Goal: Task Accomplishment & Management: Manage account settings

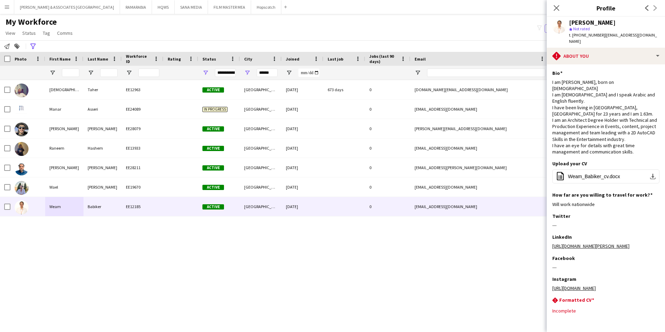
scroll to position [0, 0]
click at [555, 9] on icon at bounding box center [556, 8] width 7 height 7
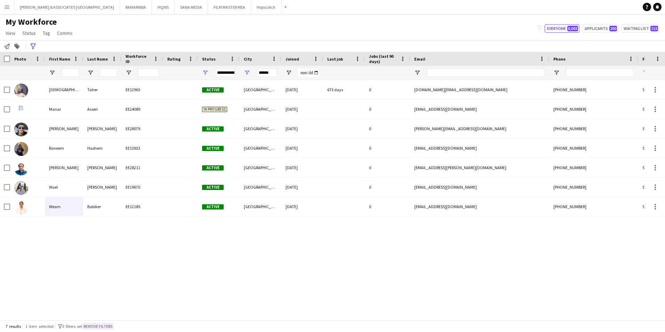
click at [94, 326] on button "Remove filters" at bounding box center [98, 326] width 32 height 8
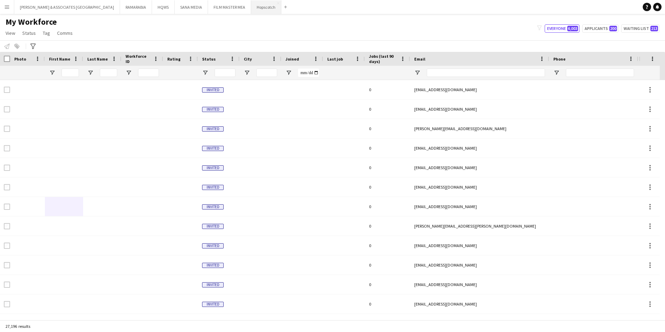
click at [251, 4] on button "Hopscotch Close" at bounding box center [266, 7] width 30 height 14
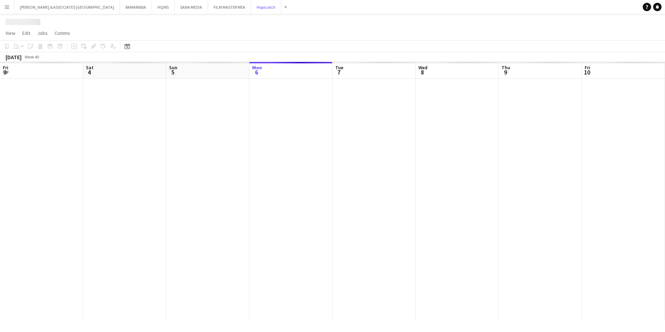
scroll to position [0, 166]
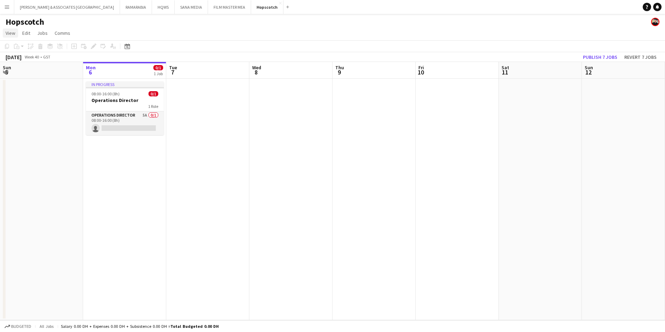
click at [15, 31] on span "View" at bounding box center [11, 33] width 10 height 6
click at [31, 81] on link "Month view" at bounding box center [30, 77] width 55 height 15
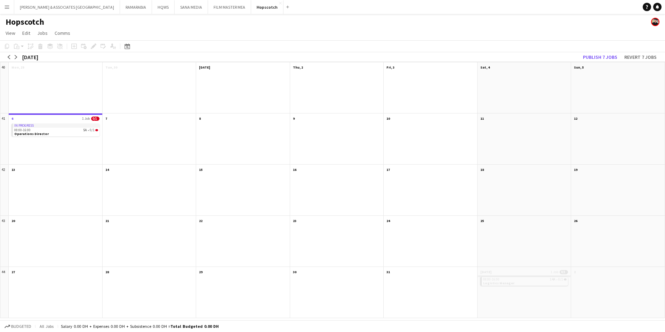
click at [527, 269] on app-month-view-date-header "[DATE] 1 Job 0/1" at bounding box center [524, 271] width 94 height 9
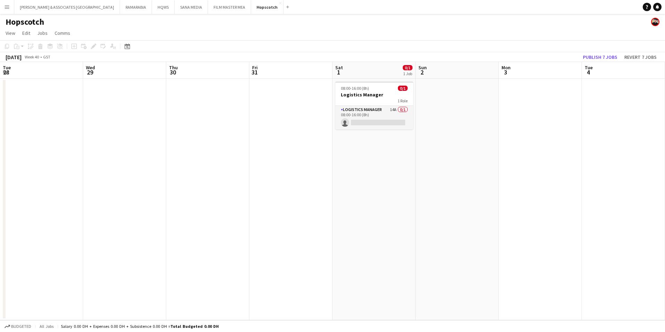
scroll to position [0, 239]
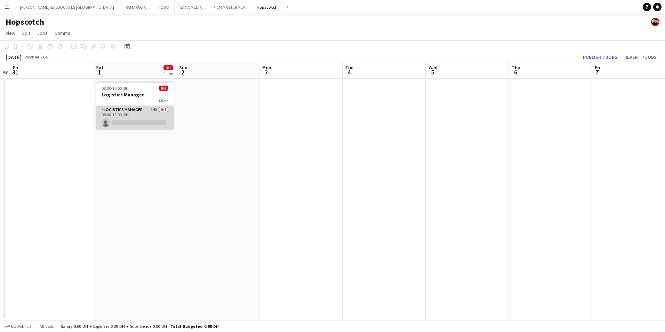
click at [131, 116] on app-card-role "Logistics Manager 14A 0/1 08:00-16:00 (8h) single-neutral-actions" at bounding box center [135, 118] width 78 height 24
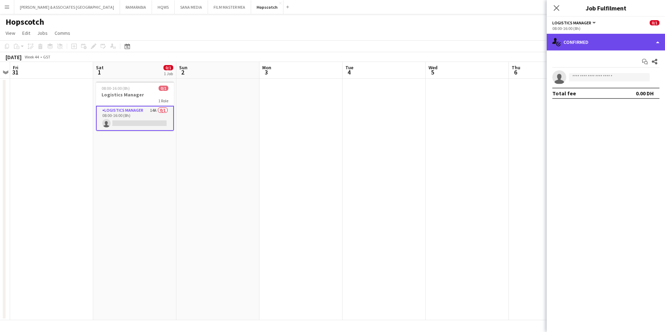
click at [598, 46] on div "single-neutral-actions-check-2 Confirmed" at bounding box center [606, 42] width 118 height 17
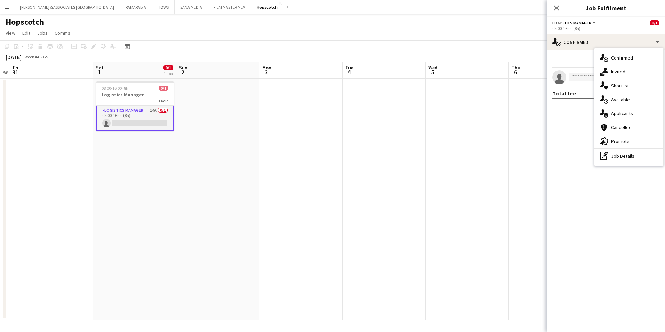
click at [620, 115] on span "Applicants" at bounding box center [622, 113] width 22 height 6
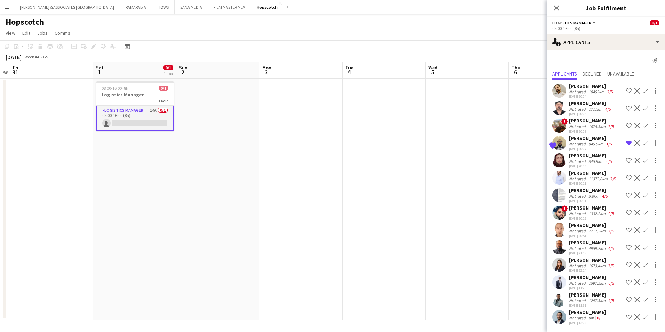
scroll to position [7, 0]
click at [594, 317] on div "0m" at bounding box center [591, 317] width 8 height 5
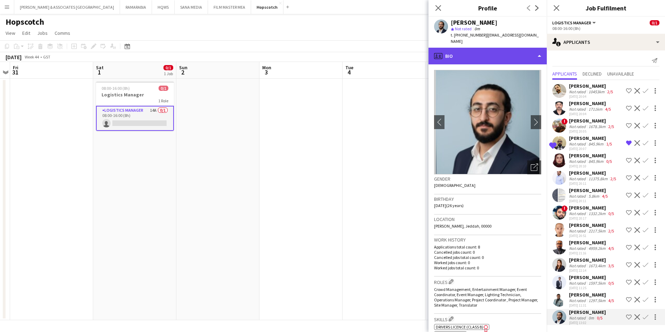
click at [533, 48] on div "profile Bio" at bounding box center [487, 56] width 118 height 17
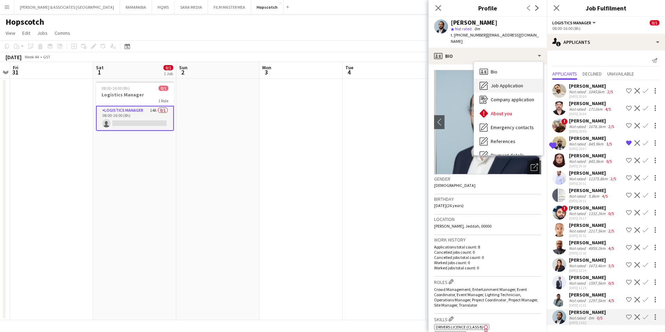
click at [513, 82] on span "Job Application" at bounding box center [507, 85] width 32 height 6
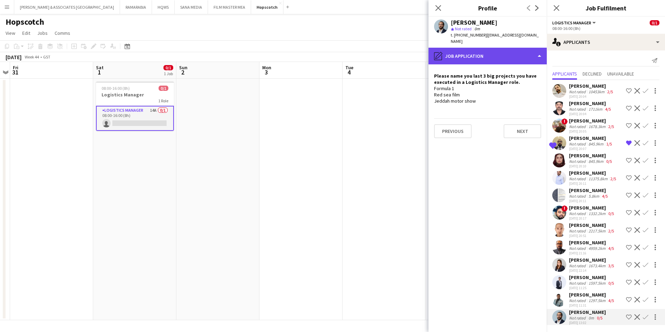
click at [481, 50] on div "pencil4 Job Application" at bounding box center [487, 56] width 118 height 17
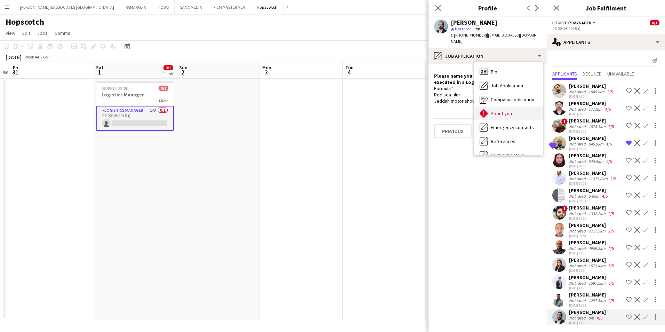
click at [507, 110] on span "About you" at bounding box center [501, 113] width 21 height 6
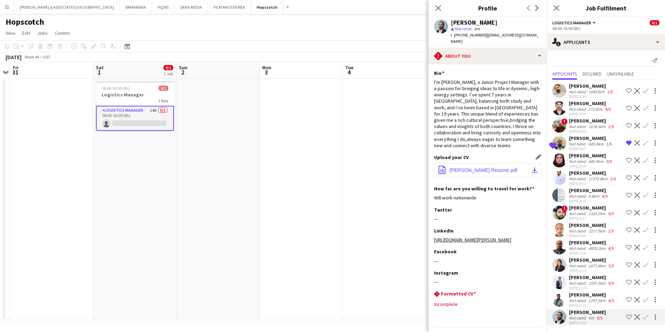
click at [532, 167] on app-icon "download-bottom" at bounding box center [535, 170] width 6 height 6
click at [582, 300] on div "Not rated" at bounding box center [578, 300] width 18 height 5
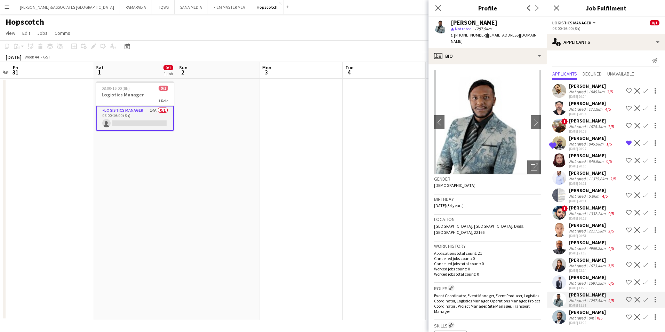
click at [584, 283] on div "Not rated" at bounding box center [578, 282] width 18 height 5
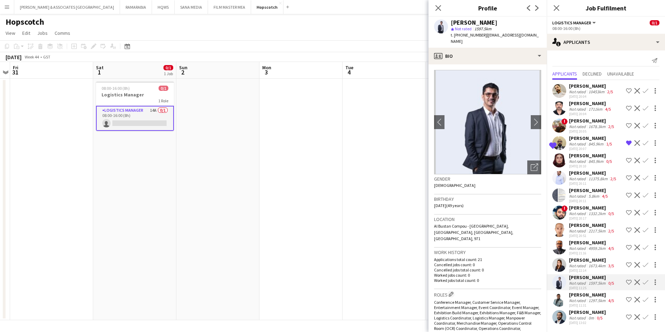
click at [580, 261] on div "[PERSON_NAME]" at bounding box center [592, 260] width 46 height 6
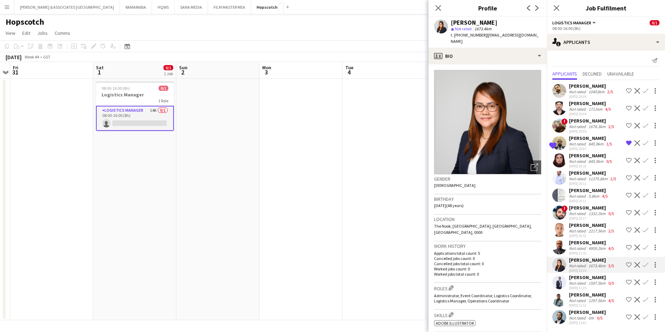
click at [582, 249] on div "Not rated" at bounding box center [578, 248] width 18 height 5
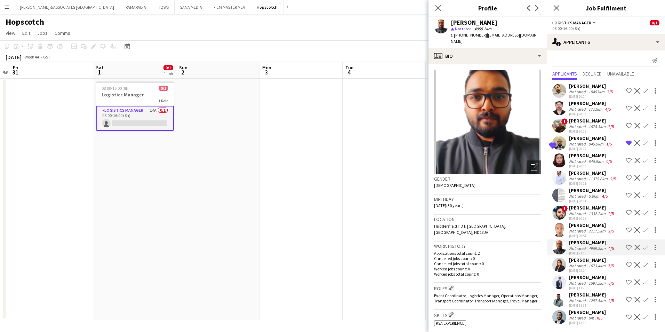
click at [579, 234] on div "[DATE] 20:51" at bounding box center [592, 235] width 46 height 5
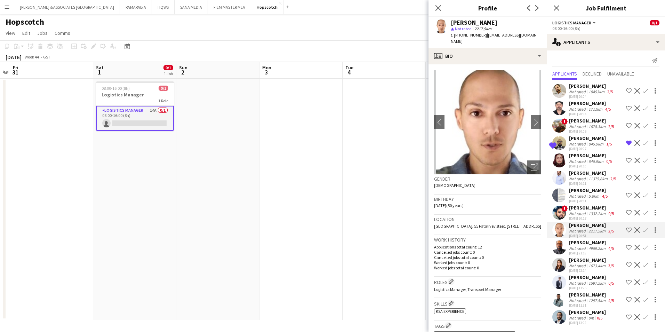
click at [582, 208] on div "[PERSON_NAME]" at bounding box center [592, 207] width 46 height 6
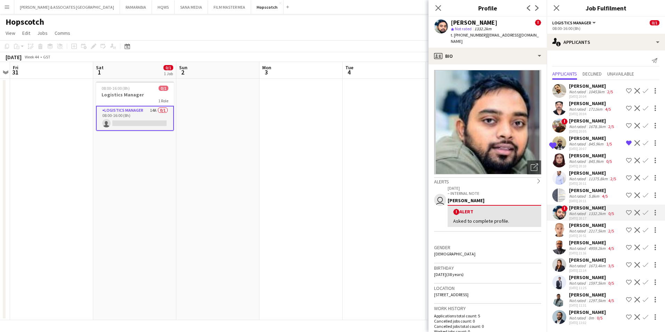
click at [584, 192] on div "[PERSON_NAME]" at bounding box center [589, 190] width 40 height 6
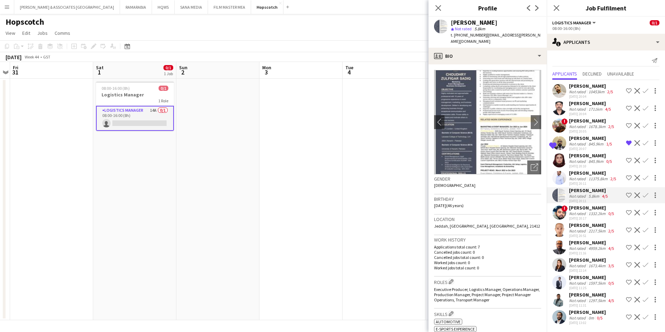
click at [592, 179] on div "11375.8km" at bounding box center [598, 178] width 22 height 5
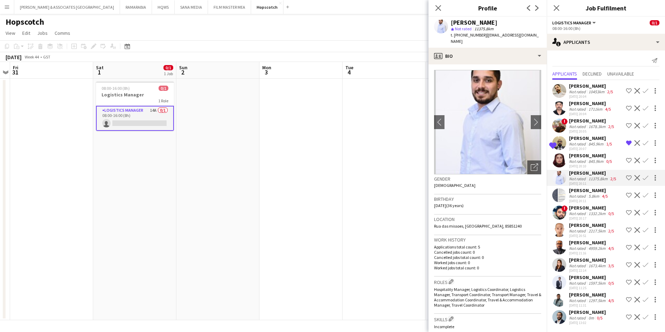
click at [584, 157] on div "[PERSON_NAME]" at bounding box center [591, 155] width 44 height 6
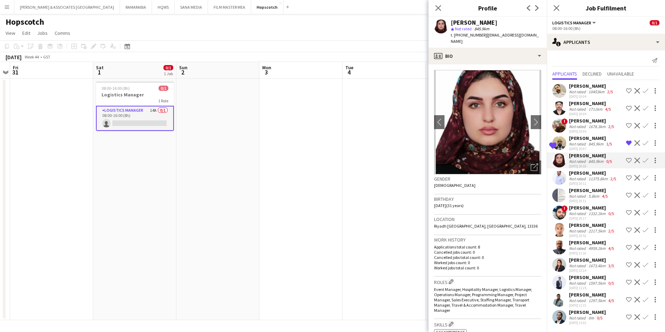
click at [583, 142] on div "Not rated" at bounding box center [578, 143] width 18 height 5
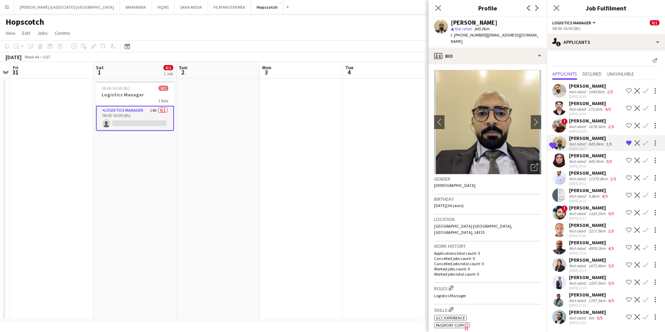
click at [582, 121] on div "[PERSON_NAME]" at bounding box center [592, 121] width 46 height 6
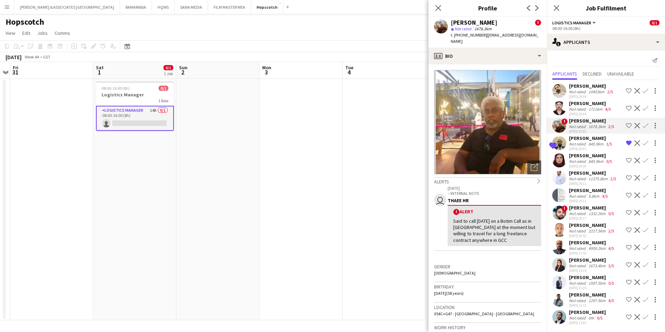
click at [580, 110] on div "Not rated" at bounding box center [578, 108] width 18 height 5
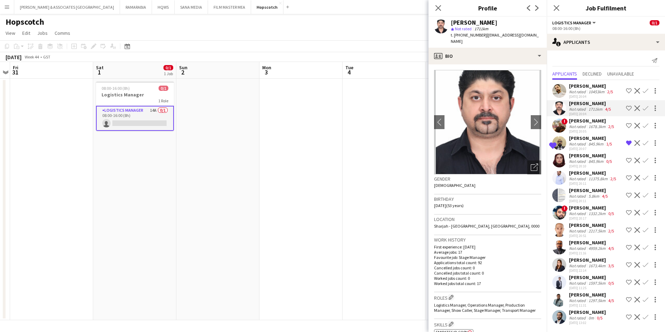
click at [587, 89] on div "10453km" at bounding box center [596, 91] width 19 height 5
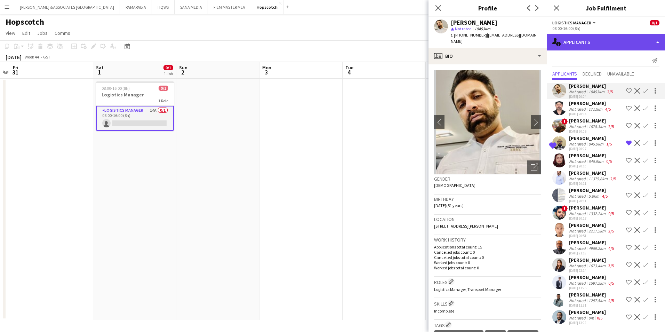
click at [578, 41] on div "single-neutral-actions-information Applicants" at bounding box center [606, 42] width 118 height 17
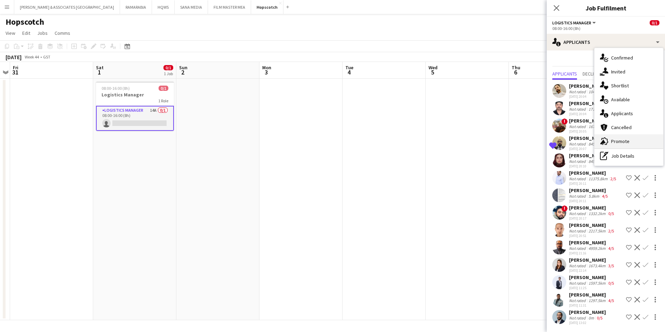
click at [629, 140] on div "advertising-megaphone Promote" at bounding box center [628, 141] width 69 height 14
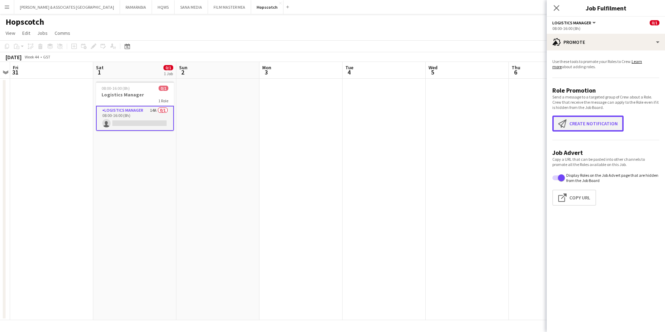
click at [613, 130] on button "Create notification Create notification" at bounding box center [587, 123] width 71 height 16
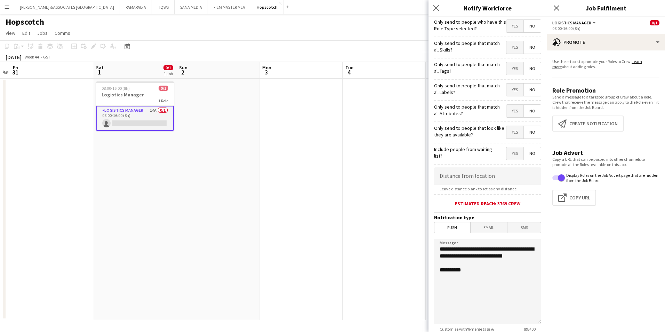
click at [512, 30] on span "Yes" at bounding box center [514, 26] width 17 height 13
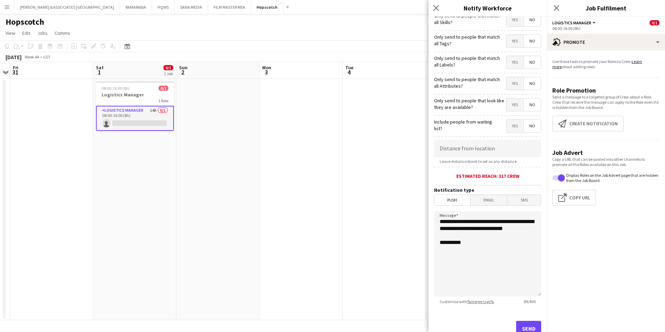
scroll to position [51, 0]
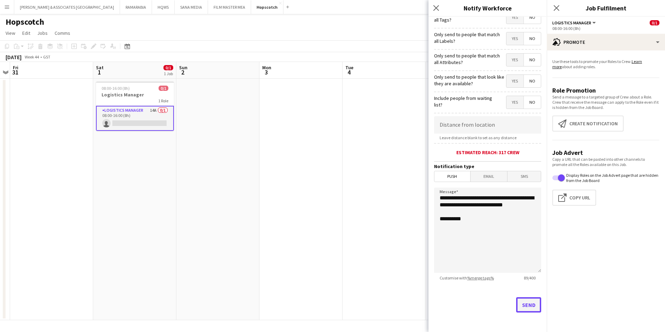
click at [520, 308] on button "Send" at bounding box center [528, 304] width 25 height 15
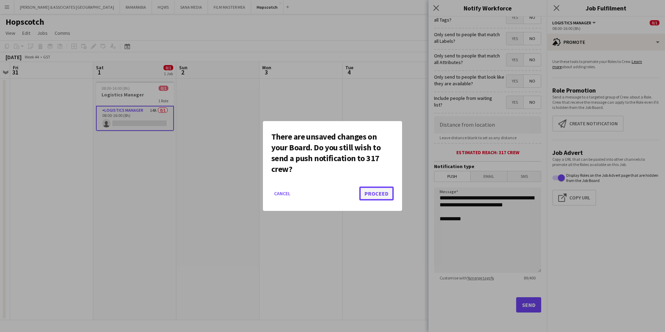
click at [376, 188] on button "Proceed" at bounding box center [376, 193] width 34 height 14
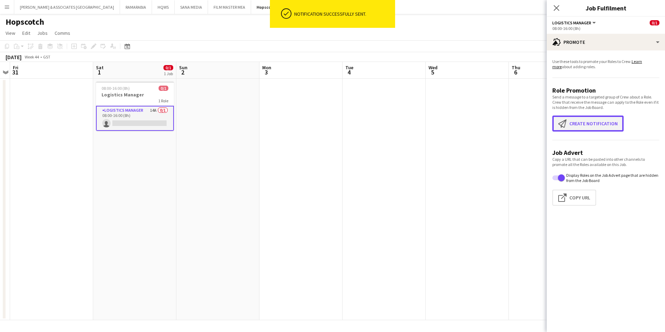
click at [585, 121] on button "Create notification Create notification" at bounding box center [587, 123] width 71 height 16
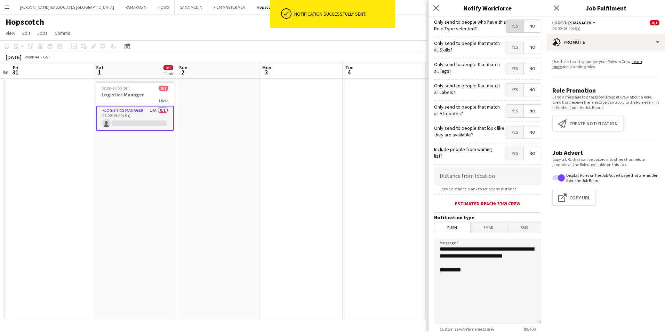
click at [512, 31] on span "Yes" at bounding box center [514, 26] width 17 height 13
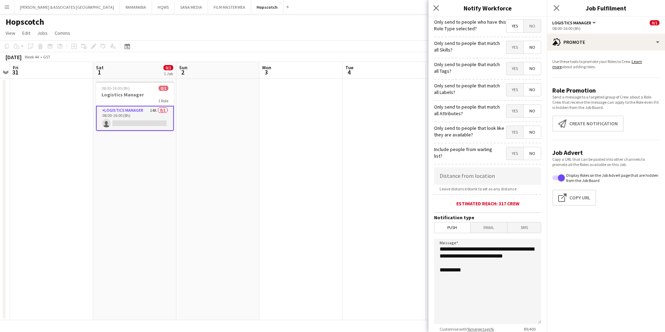
click at [488, 227] on span "Email" at bounding box center [489, 227] width 37 height 10
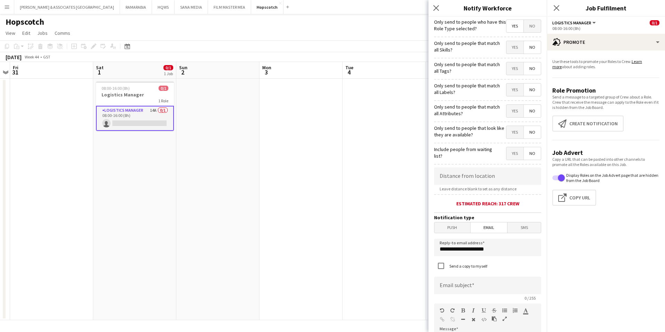
click at [469, 265] on label "Send a copy to myself" at bounding box center [467, 265] width 39 height 5
click at [466, 290] on input at bounding box center [487, 284] width 107 height 17
type input "*"
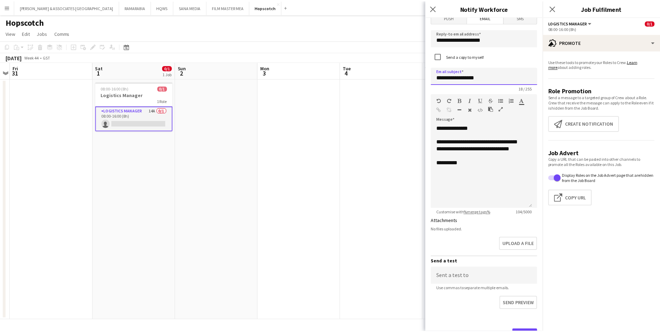
scroll to position [242, 0]
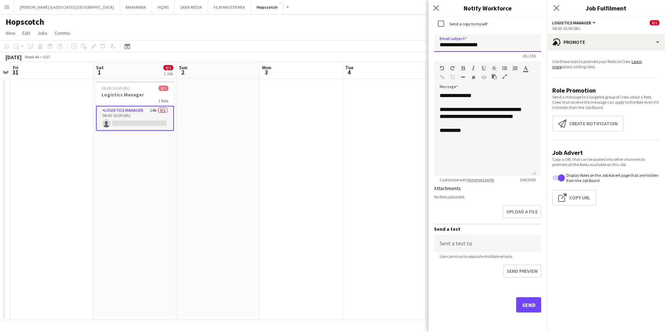
type input "**********"
click at [528, 310] on button "Send" at bounding box center [528, 304] width 25 height 15
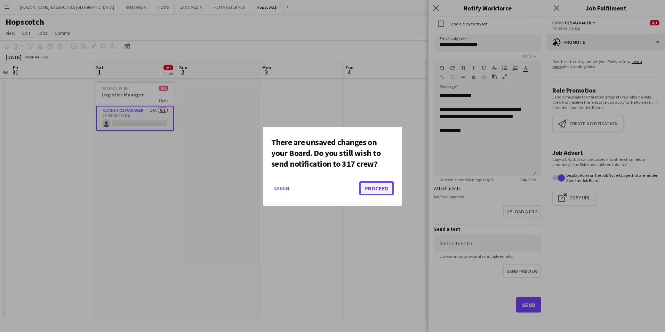
click at [390, 192] on button "Proceed" at bounding box center [376, 188] width 34 height 14
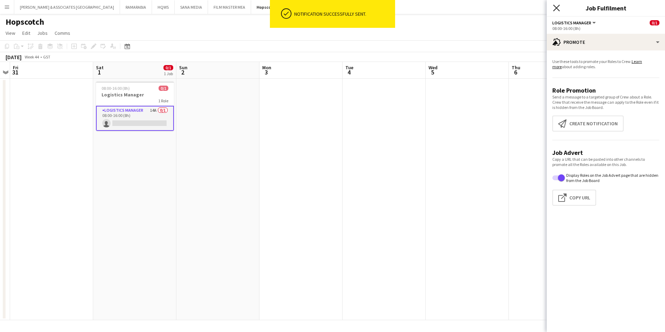
click at [555, 9] on icon at bounding box center [556, 8] width 7 height 7
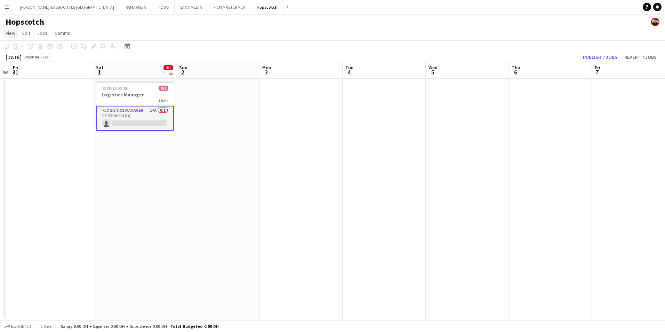
click at [7, 33] on span "View" at bounding box center [11, 33] width 10 height 6
click at [29, 82] on link "Month view" at bounding box center [30, 77] width 55 height 15
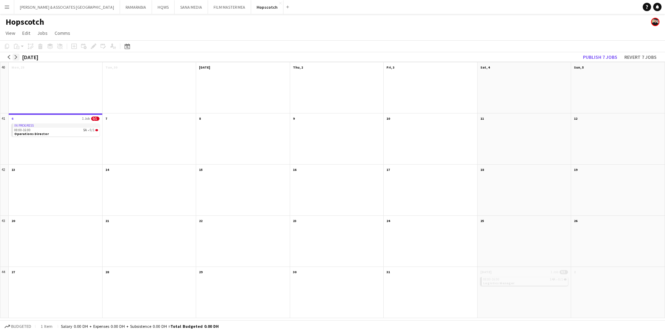
click at [17, 56] on app-icon "arrow-right" at bounding box center [16, 57] width 4 height 4
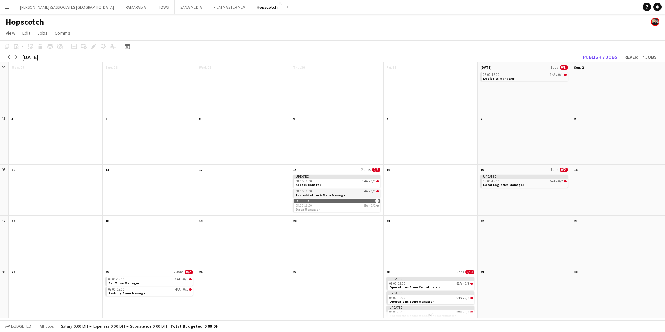
click at [347, 192] on div "08:00-16:00 4A • 0/1" at bounding box center [338, 191] width 84 height 3
click at [337, 168] on app-month-view-date-header "13 2 Jobs 0/2" at bounding box center [337, 168] width 94 height 9
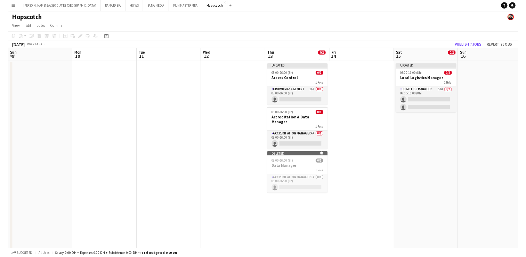
scroll to position [0, 239]
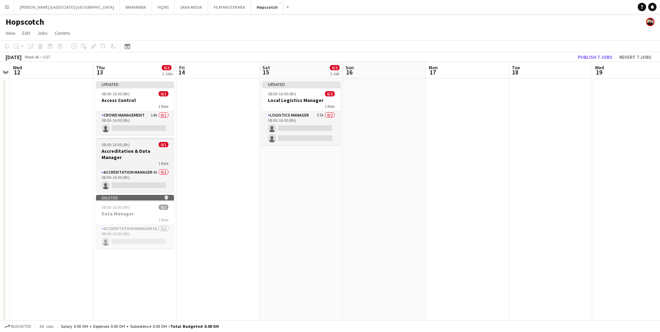
click at [137, 160] on div "1 Role" at bounding box center [135, 163] width 78 height 6
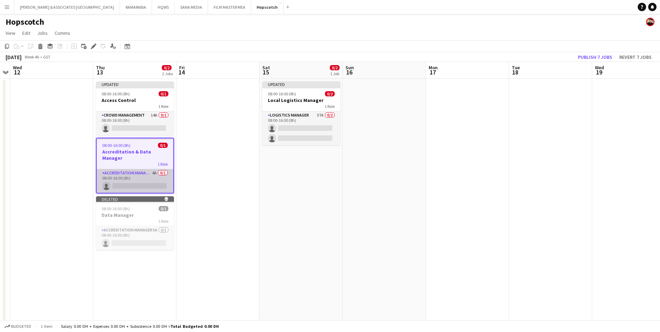
click at [134, 169] on app-card-role "Accreditation Manager 4A 0/1 08:00-16:00 (8h) single-neutral-actions" at bounding box center [135, 181] width 77 height 24
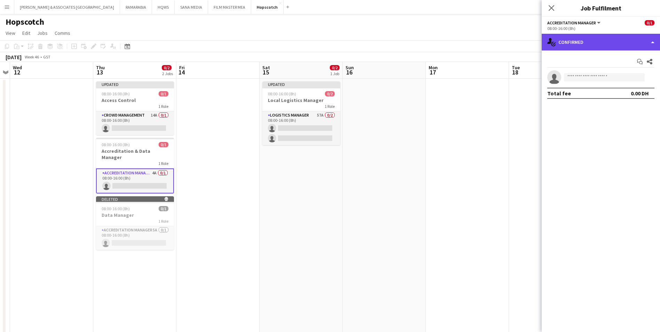
click at [610, 45] on div "single-neutral-actions-check-2 Confirmed" at bounding box center [600, 42] width 118 height 17
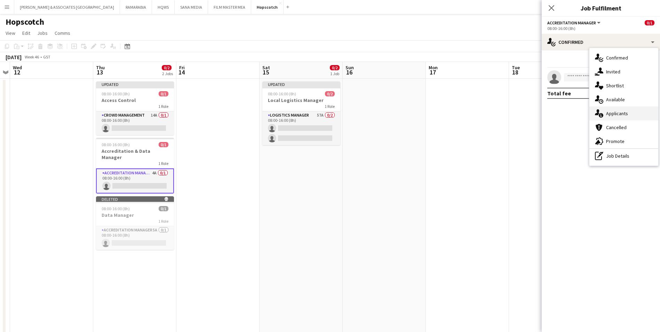
click at [630, 114] on div "single-neutral-actions-information Applicants" at bounding box center [623, 113] width 69 height 14
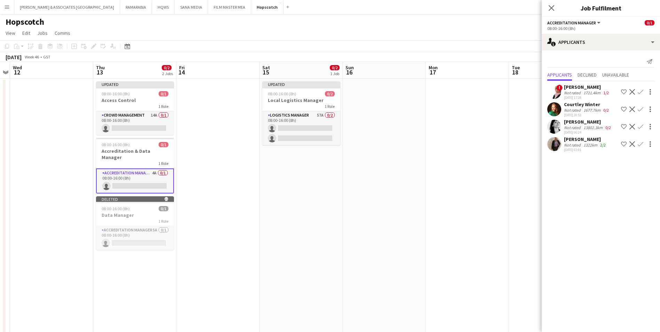
click at [577, 88] on div "[PERSON_NAME]" at bounding box center [587, 87] width 46 height 6
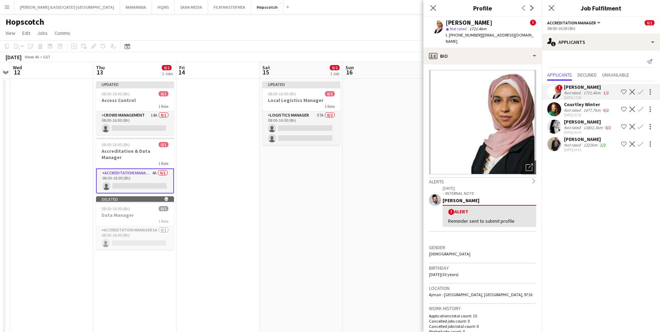
click at [580, 112] on div "Not rated" at bounding box center [573, 109] width 18 height 5
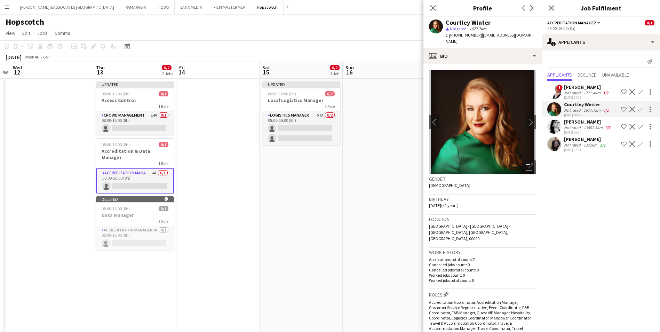
click at [597, 126] on div "13802.3km" at bounding box center [593, 127] width 22 height 5
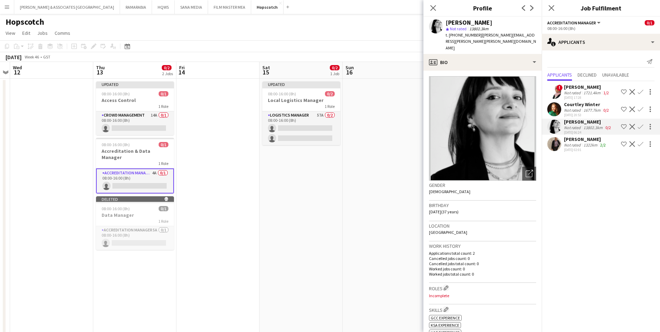
click at [599, 138] on div "[PERSON_NAME]" at bounding box center [585, 139] width 43 height 6
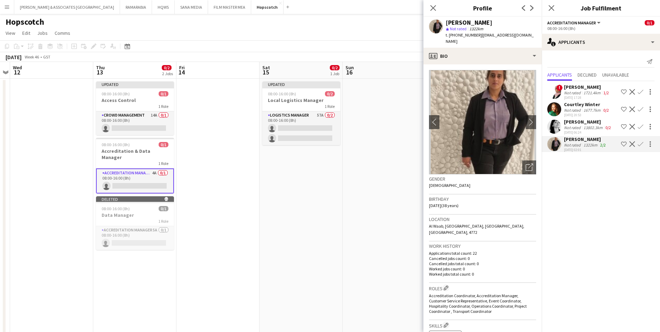
click at [576, 120] on div "[PERSON_NAME]" at bounding box center [588, 122] width 48 height 6
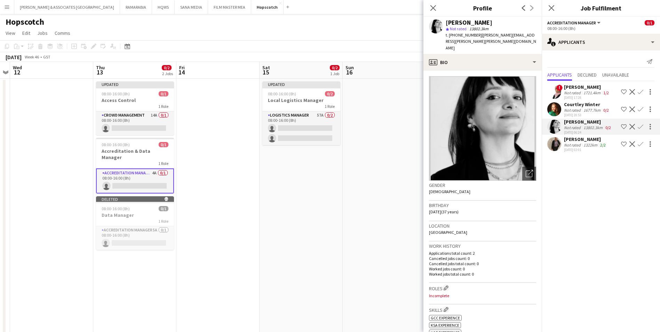
click at [576, 112] on div "Not rated" at bounding box center [573, 109] width 18 height 5
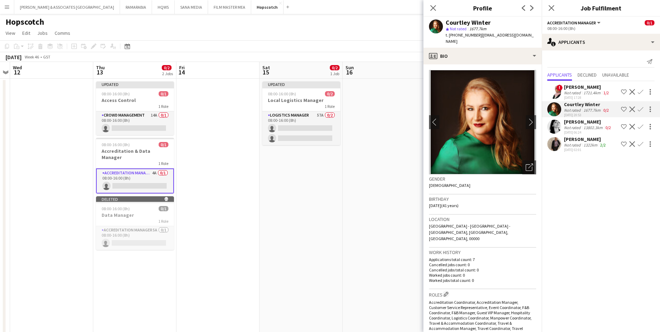
click at [576, 89] on div "[PERSON_NAME]" at bounding box center [587, 87] width 46 height 6
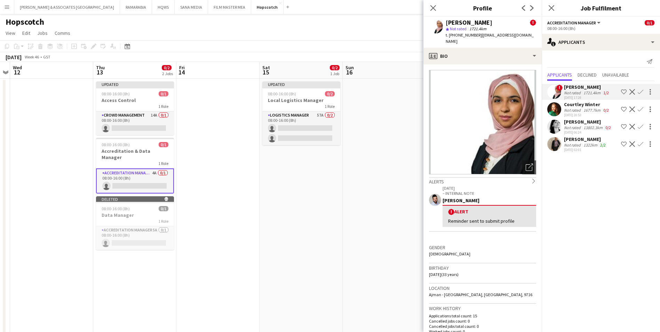
click at [369, 28] on app-page-menu "View Day view expanded Day view collapsed Month view Date picker Jump to [DATE]…" at bounding box center [330, 33] width 660 height 13
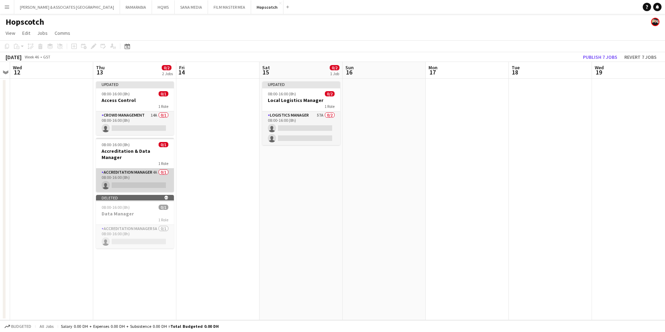
click at [140, 168] on app-card-role "Accreditation Manager 4A 0/1 08:00-16:00 (8h) single-neutral-actions" at bounding box center [135, 180] width 78 height 24
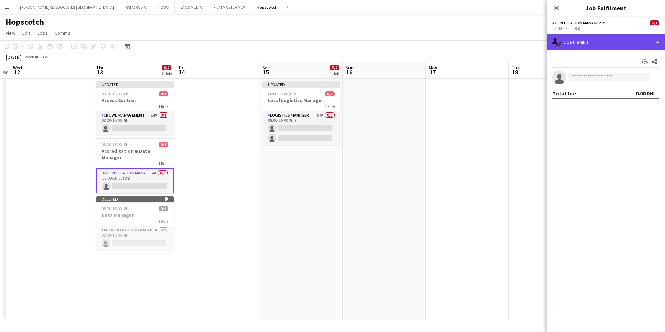
click at [602, 39] on div "single-neutral-actions-check-2 Confirmed" at bounding box center [606, 42] width 118 height 17
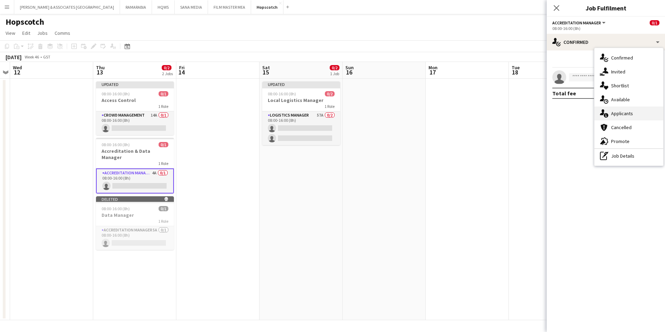
click at [633, 111] on div "single-neutral-actions-information Applicants" at bounding box center [628, 113] width 69 height 14
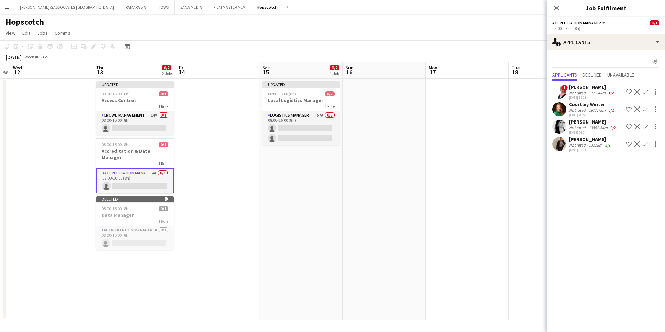
click at [581, 127] on div "Not rated" at bounding box center [578, 127] width 18 height 5
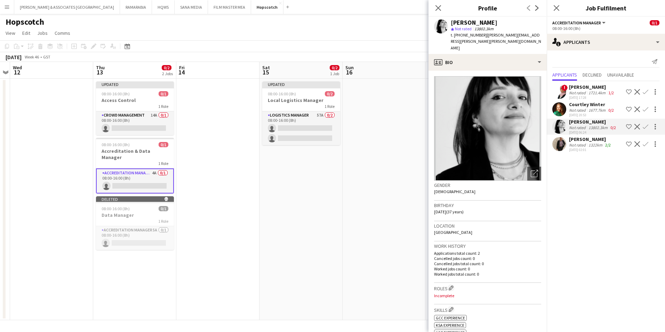
click at [585, 106] on div "Courtley Winter" at bounding box center [592, 104] width 46 height 6
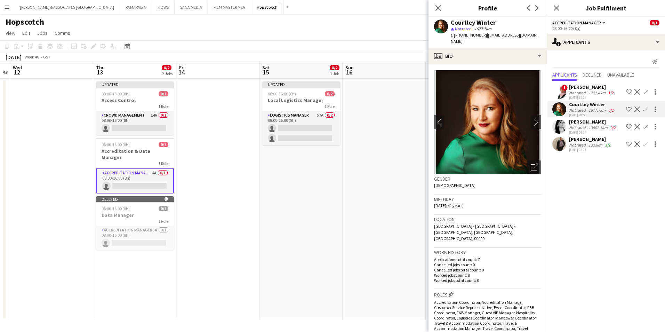
click at [581, 93] on div "Not rated" at bounding box center [578, 92] width 18 height 5
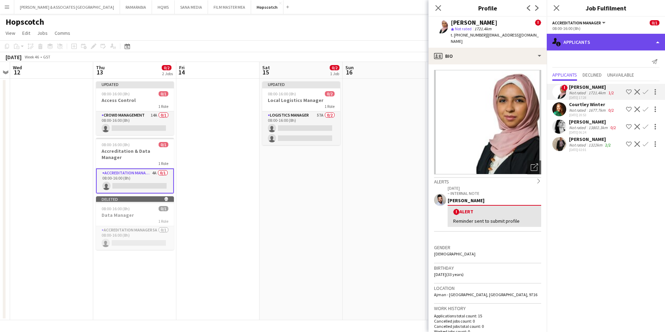
click at [598, 43] on div "single-neutral-actions-information Applicants" at bounding box center [606, 42] width 118 height 17
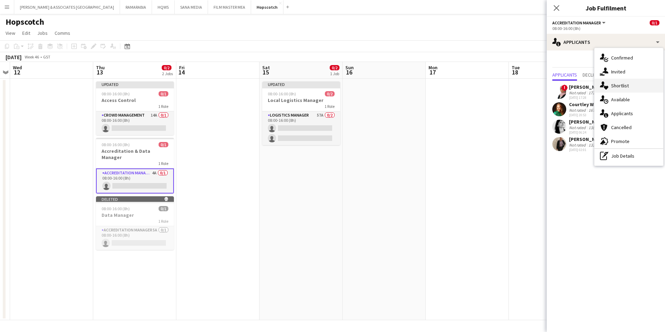
click at [619, 88] on span "Shortlist" at bounding box center [620, 85] width 18 height 6
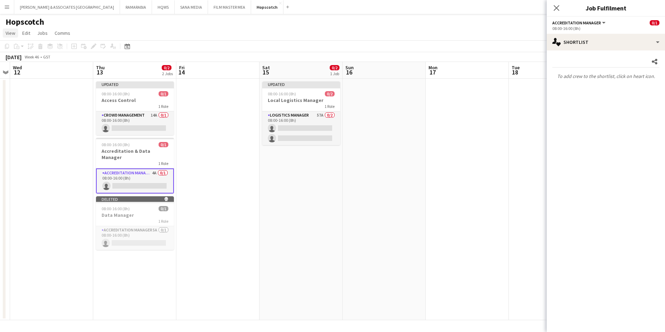
click at [12, 31] on span "View" at bounding box center [11, 33] width 10 height 6
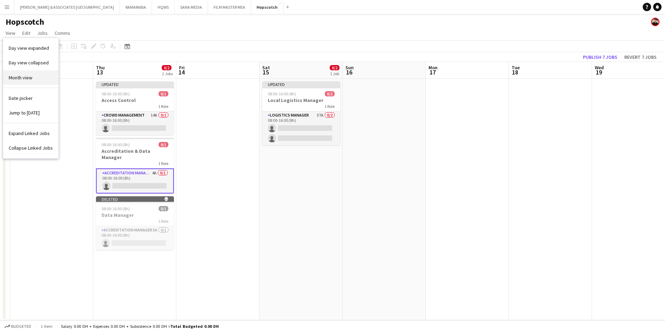
click at [23, 79] on span "Month view" at bounding box center [21, 77] width 24 height 6
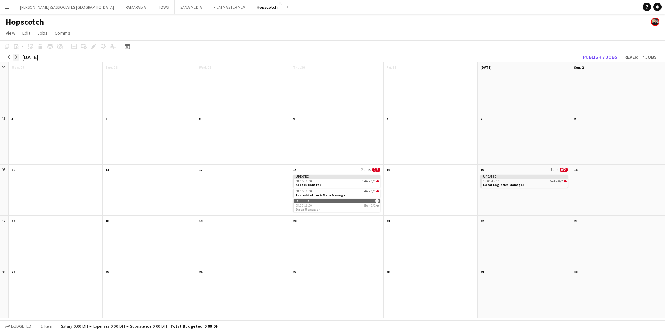
click at [15, 59] on button "arrow-right" at bounding box center [16, 57] width 7 height 7
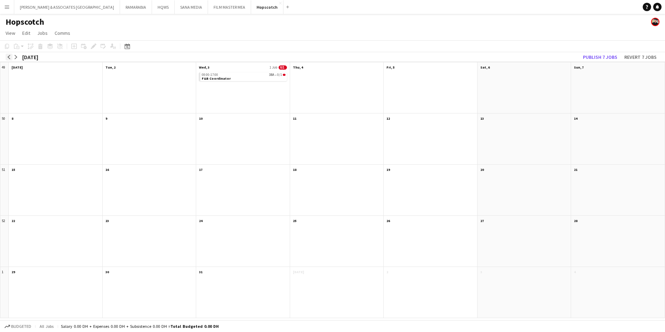
click at [6, 55] on button "arrow-left" at bounding box center [9, 57] width 7 height 7
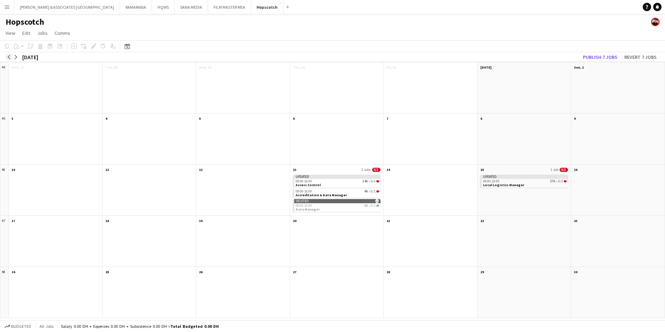
click at [6, 55] on button "arrow-left" at bounding box center [9, 57] width 7 height 7
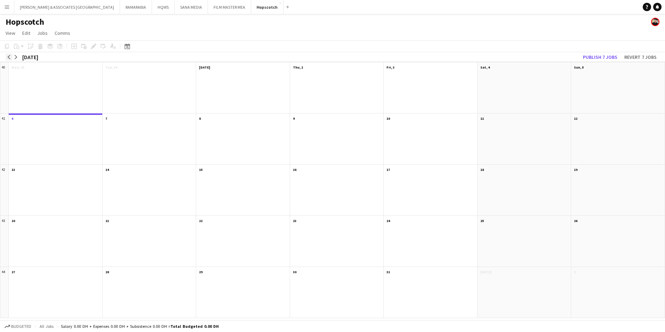
click at [6, 55] on button "arrow-left" at bounding box center [9, 57] width 7 height 7
click at [14, 56] on app-icon "arrow-right" at bounding box center [16, 57] width 4 height 4
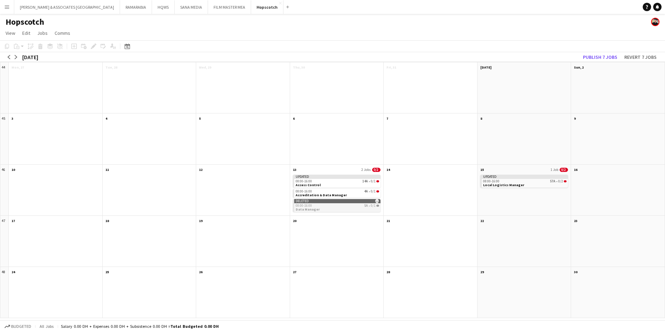
scroll to position [1, 0]
click at [426, 269] on app-month-view-date-header "28" at bounding box center [431, 271] width 94 height 9
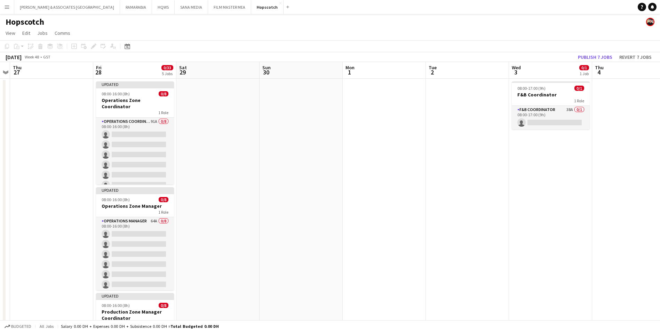
scroll to position [35, 0]
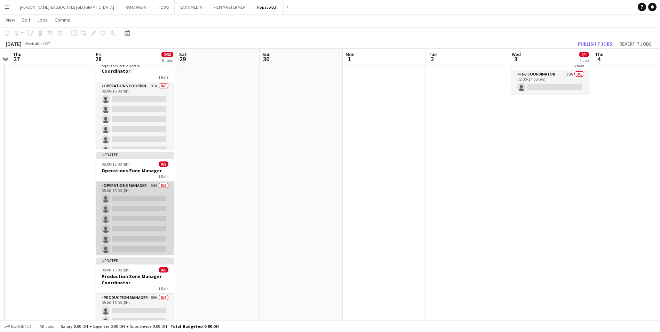
click at [123, 186] on app-card-role "Operations Manager 64A 0/8 08:00-16:00 (8h) single-neutral-actions single-neutr…" at bounding box center [135, 229] width 78 height 94
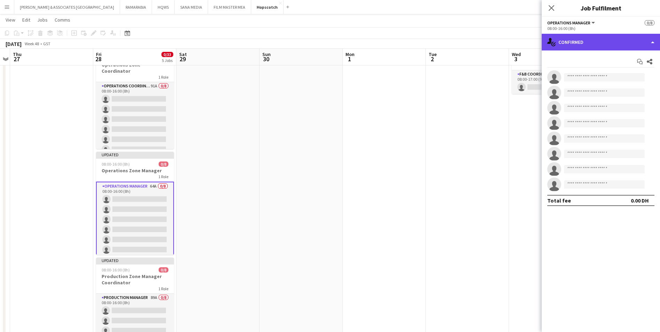
click at [556, 35] on div "single-neutral-actions-check-2 Confirmed" at bounding box center [600, 42] width 118 height 17
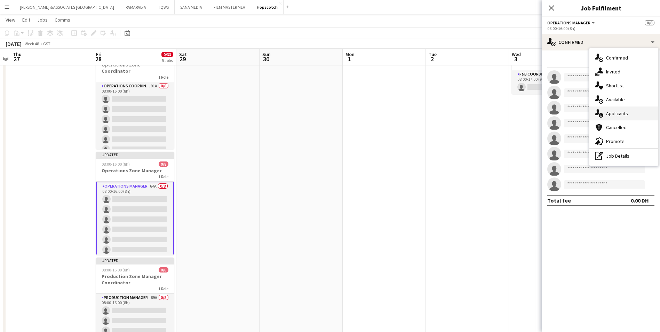
click at [641, 113] on div "single-neutral-actions-information Applicants" at bounding box center [623, 113] width 69 height 14
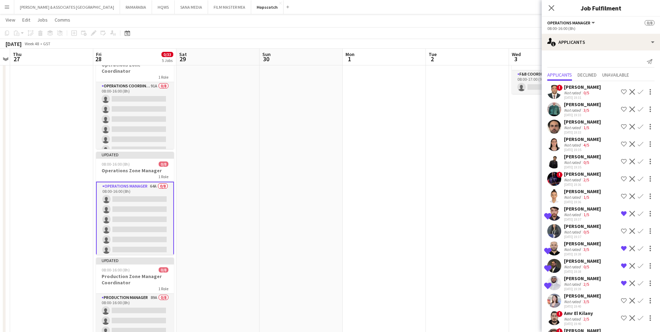
click at [585, 91] on app-skills-label "0/5" at bounding box center [586, 92] width 6 height 5
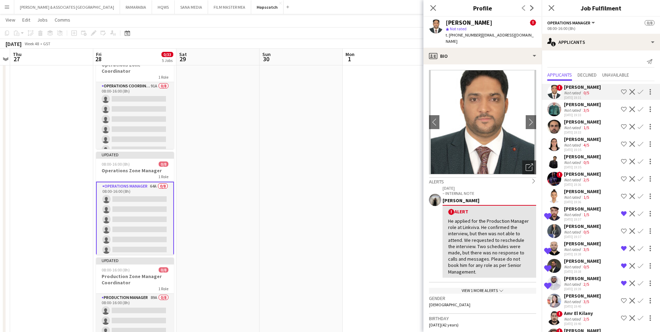
click at [581, 107] on div "[PERSON_NAME]" at bounding box center [582, 104] width 37 height 6
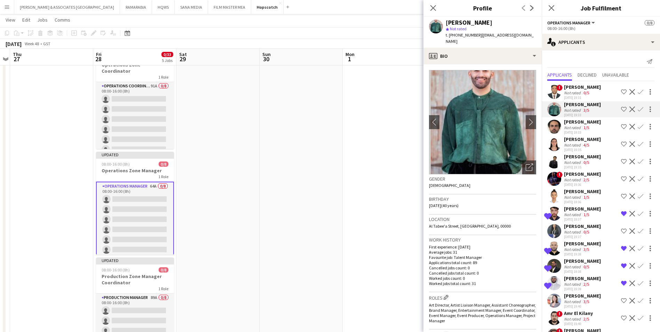
click at [580, 132] on div "[DATE] 19:33" at bounding box center [582, 132] width 37 height 5
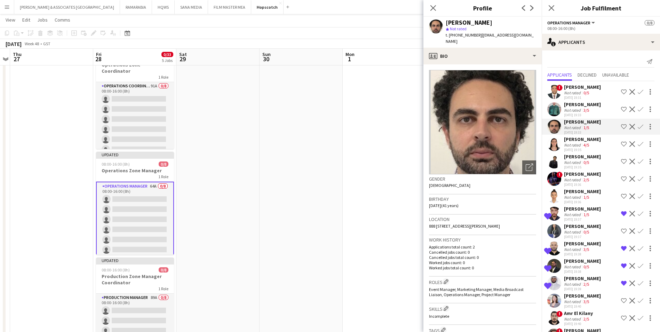
click at [580, 143] on div "Not rated" at bounding box center [573, 144] width 18 height 5
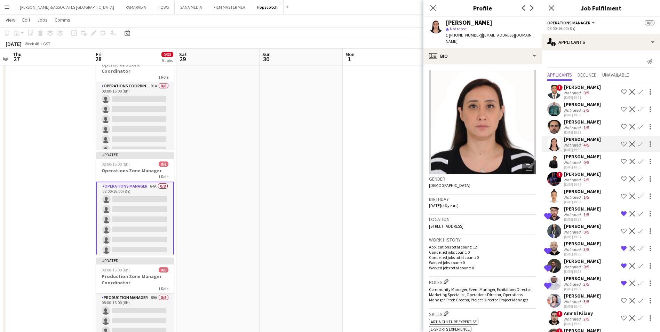
click at [590, 161] on div "[PERSON_NAME] Not rated 0/5 [DATE] 19:35 Shortlist crew Decline Confirm" at bounding box center [600, 161] width 118 height 16
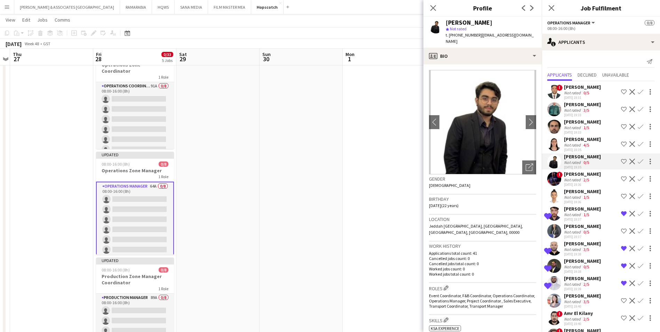
click at [586, 175] on div "[PERSON_NAME]" at bounding box center [582, 174] width 37 height 6
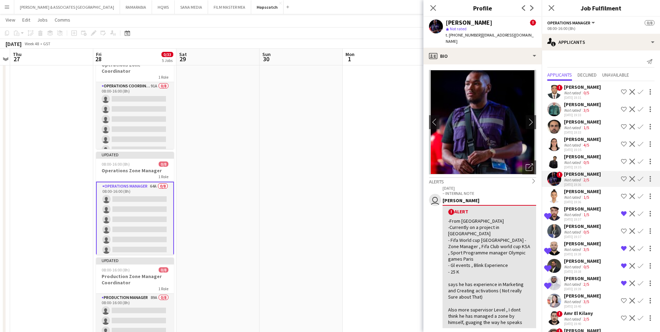
click at [585, 191] on div "[PERSON_NAME]" at bounding box center [582, 191] width 37 height 6
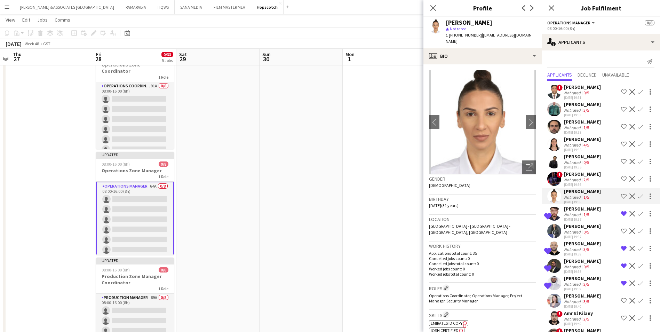
click at [585, 211] on div "[PERSON_NAME]" at bounding box center [582, 209] width 37 height 6
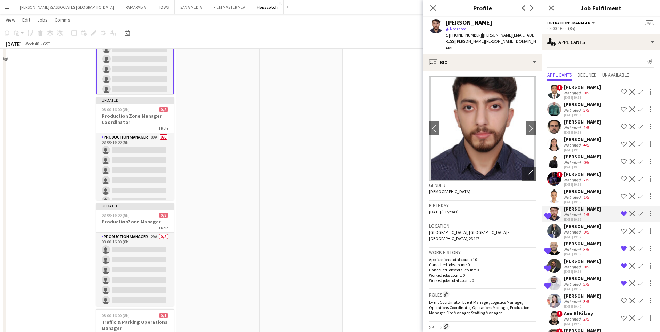
scroll to position [243, 0]
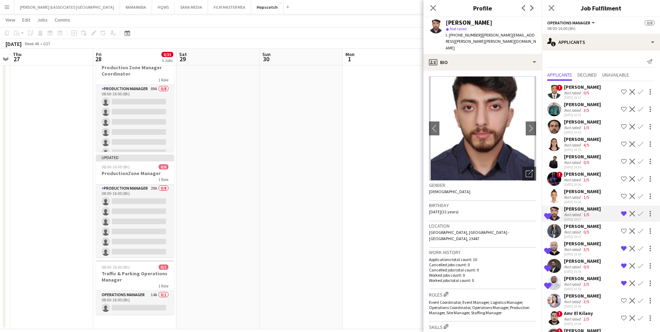
click at [609, 27] on div "08:00-16:00 (8h)" at bounding box center [600, 28] width 107 height 5
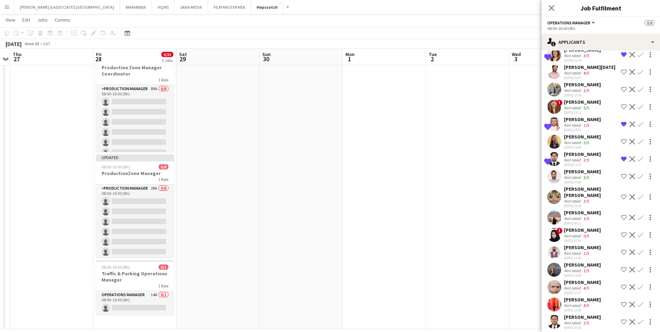
scroll to position [902, 0]
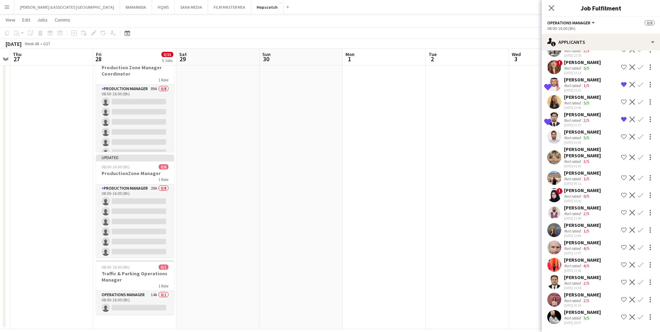
click at [589, 312] on div "[PERSON_NAME]" at bounding box center [582, 312] width 37 height 6
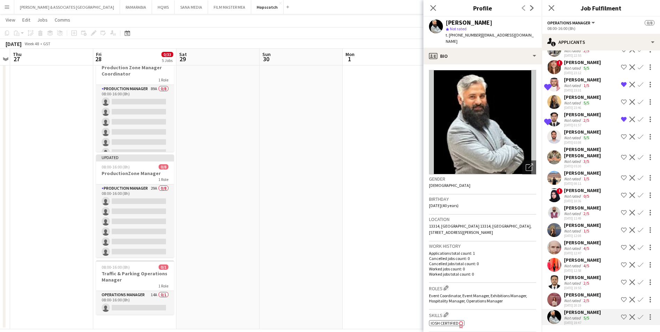
click at [582, 298] on div "2/5" at bounding box center [586, 300] width 8 height 5
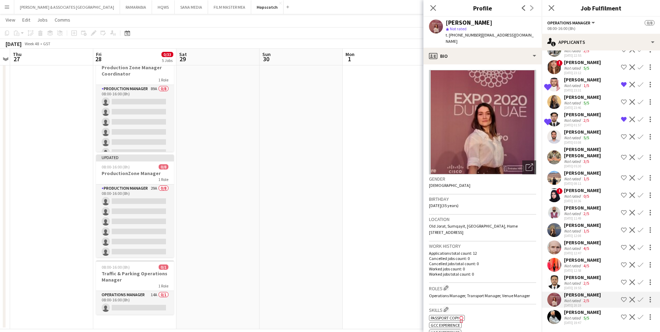
click at [579, 279] on div "[PERSON_NAME]" at bounding box center [582, 277] width 37 height 6
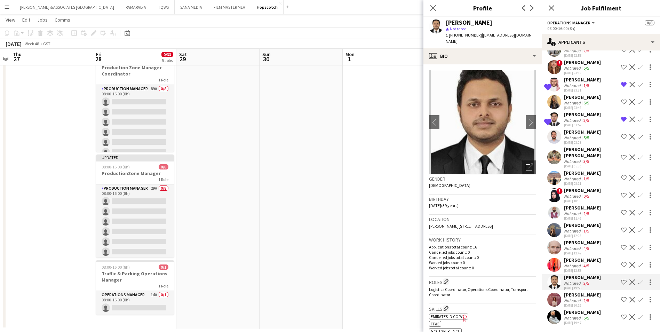
click at [577, 262] on div "[PERSON_NAME]" at bounding box center [582, 260] width 37 height 6
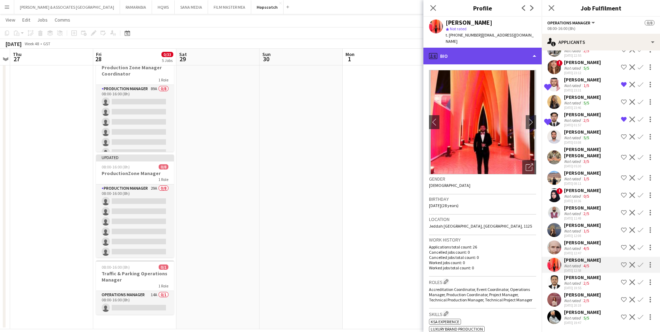
click at [475, 51] on div "profile Bio" at bounding box center [482, 56] width 118 height 17
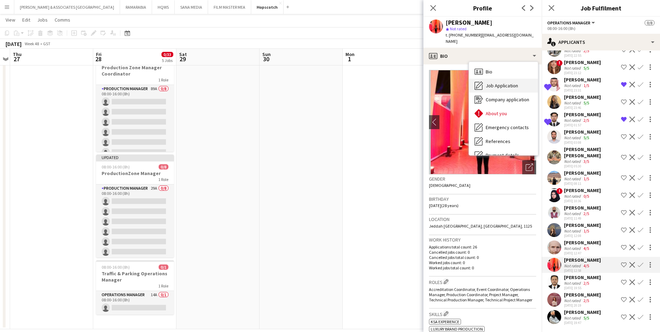
click at [505, 82] on span "Job Application" at bounding box center [501, 85] width 32 height 6
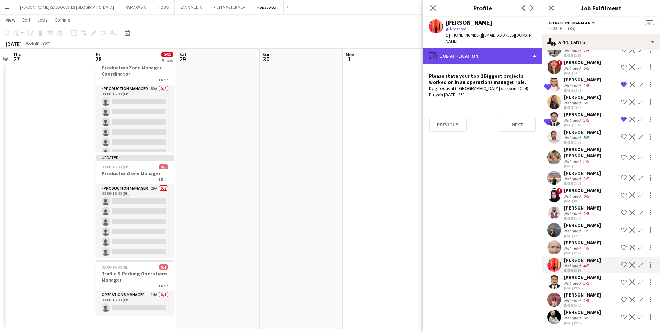
click at [498, 48] on div "pencil4 Job Application" at bounding box center [482, 56] width 118 height 17
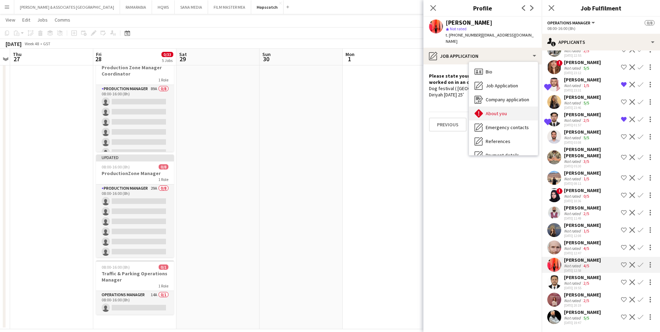
click at [512, 110] on div "About you About you" at bounding box center [503, 113] width 69 height 14
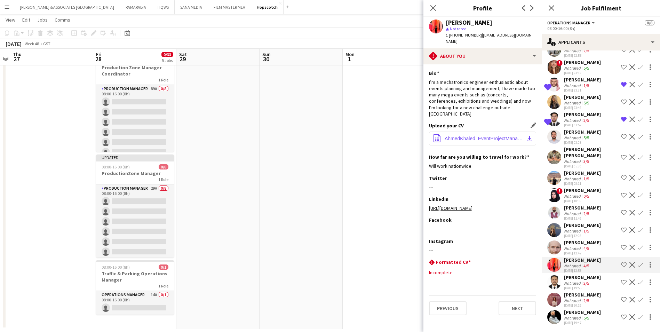
click at [479, 131] on button "office-file-sheet AhmedKhaled_EventProjectManager.pdf download-bottom" at bounding box center [482, 138] width 107 height 14
click at [593, 283] on div "Not rated 2/5" at bounding box center [582, 282] width 37 height 5
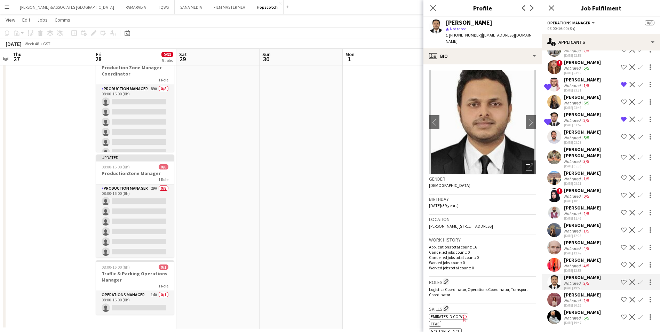
click at [589, 300] on div "2/5" at bounding box center [586, 300] width 8 height 5
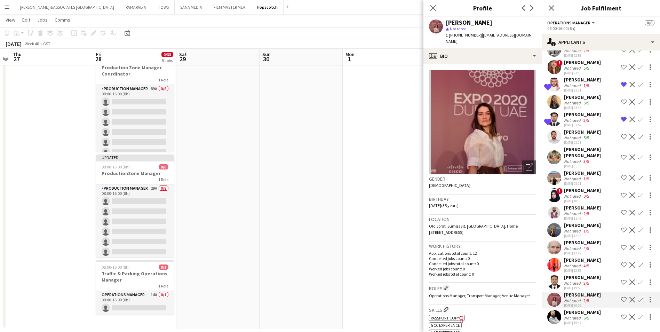
click at [589, 315] on div "5/5" at bounding box center [586, 317] width 8 height 5
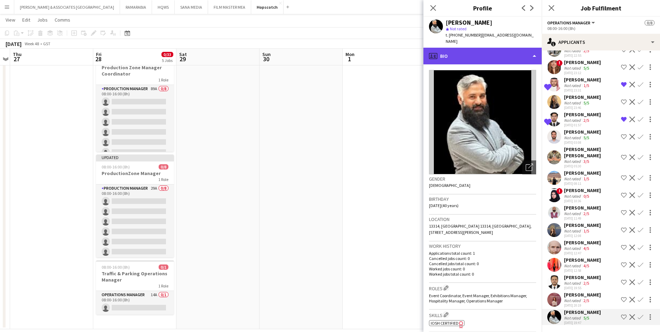
click at [504, 49] on div "profile Bio" at bounding box center [482, 56] width 118 height 17
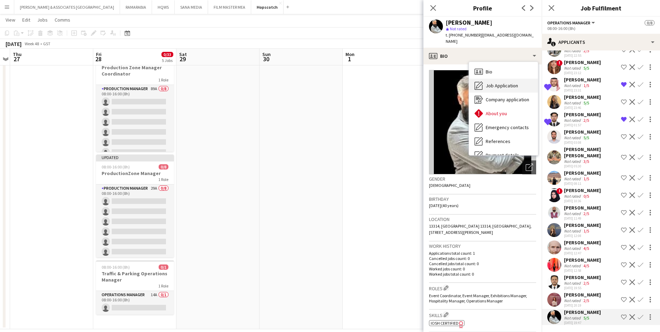
click at [508, 82] on span "Job Application" at bounding box center [501, 85] width 32 height 6
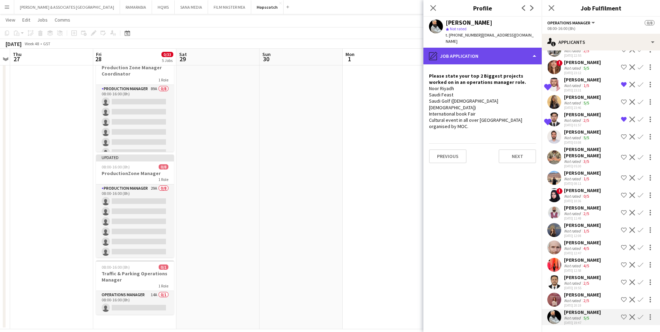
click at [489, 50] on div "pencil4 Job Application" at bounding box center [482, 56] width 118 height 17
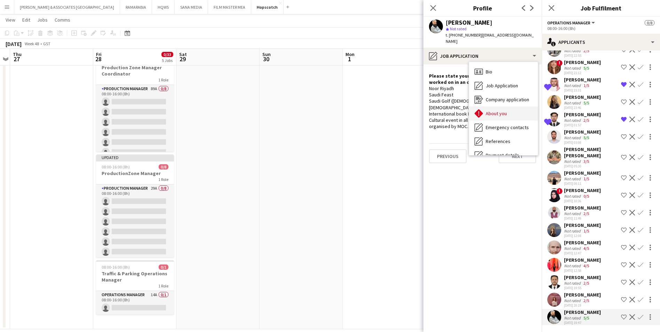
drag, startPoint x: 498, startPoint y: 94, endPoint x: 498, endPoint y: 106, distance: 12.5
click at [498, 106] on div "Bio Bio Job Application Job Application Company application Company application…" at bounding box center [503, 108] width 69 height 93
click at [498, 110] on span "About you" at bounding box center [495, 113] width 21 height 6
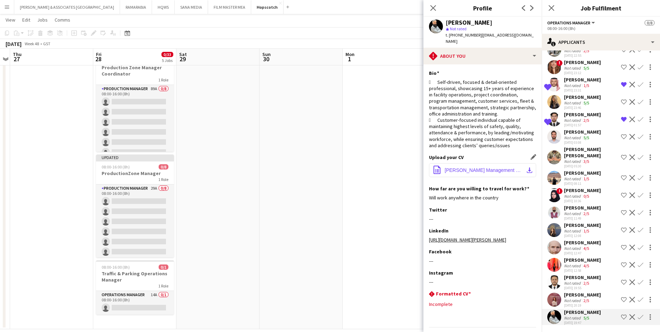
click at [480, 167] on span "[PERSON_NAME] Management Specialist (Operation - commercial).docx" at bounding box center [483, 170] width 79 height 6
